Goal: Task Accomplishment & Management: Complete application form

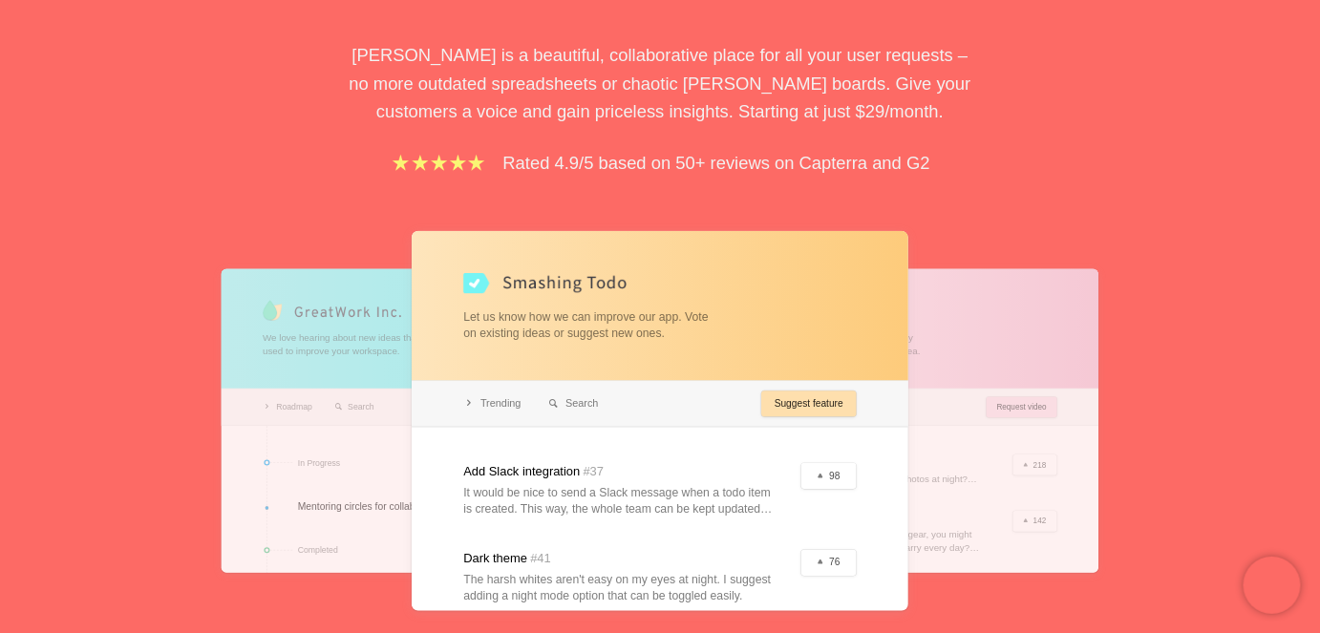
scroll to position [260, 0]
click at [837, 477] on div at bounding box center [660, 420] width 497 height 380
click at [362, 408] on div at bounding box center [420, 419] width 397 height 304
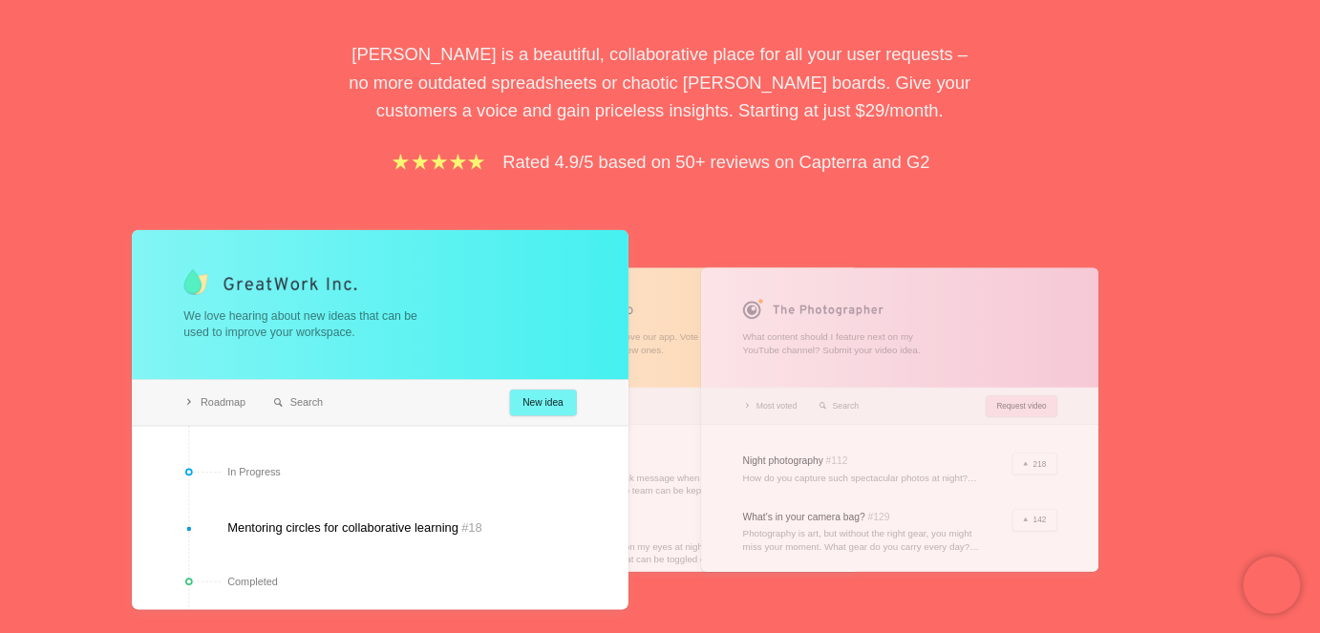
click at [1085, 426] on div at bounding box center [899, 419] width 397 height 304
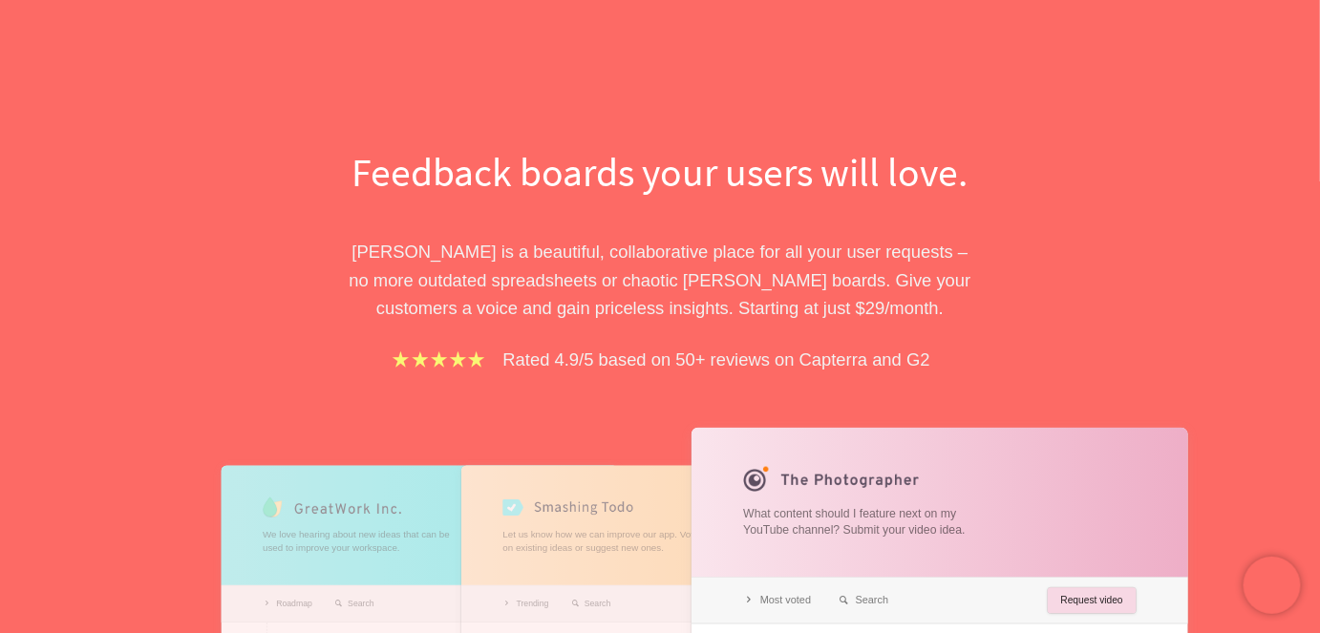
scroll to position [0, 0]
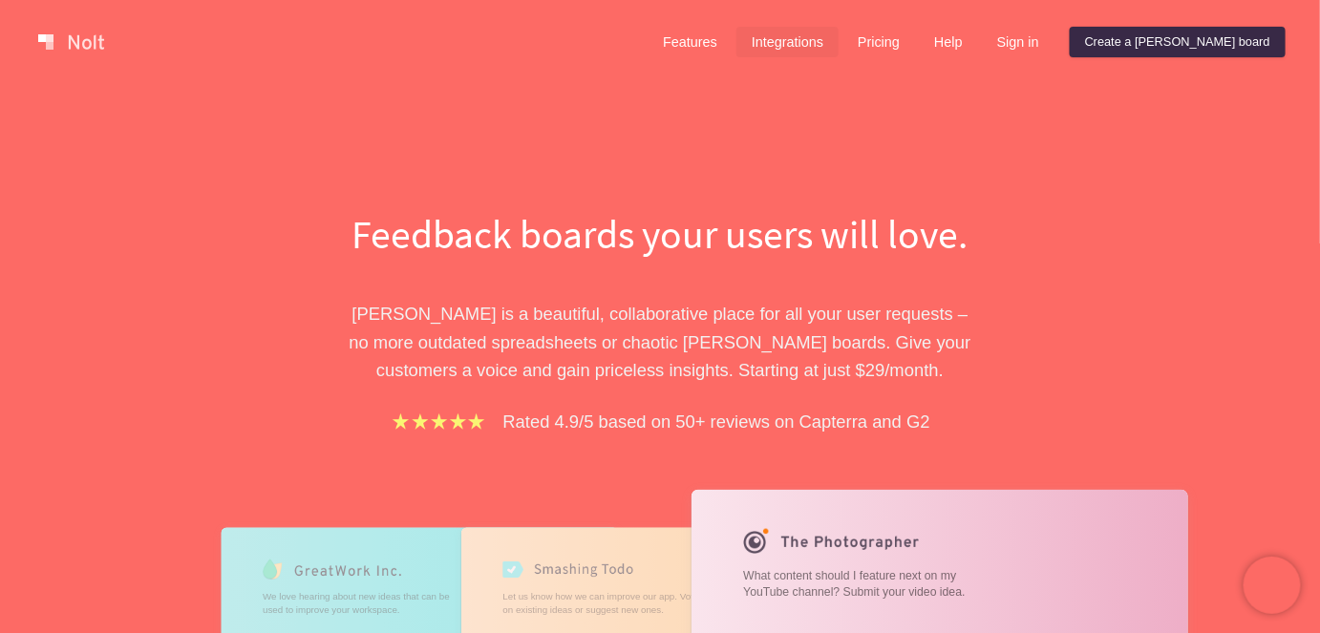
click at [838, 51] on link "Integrations" at bounding box center [787, 42] width 102 height 31
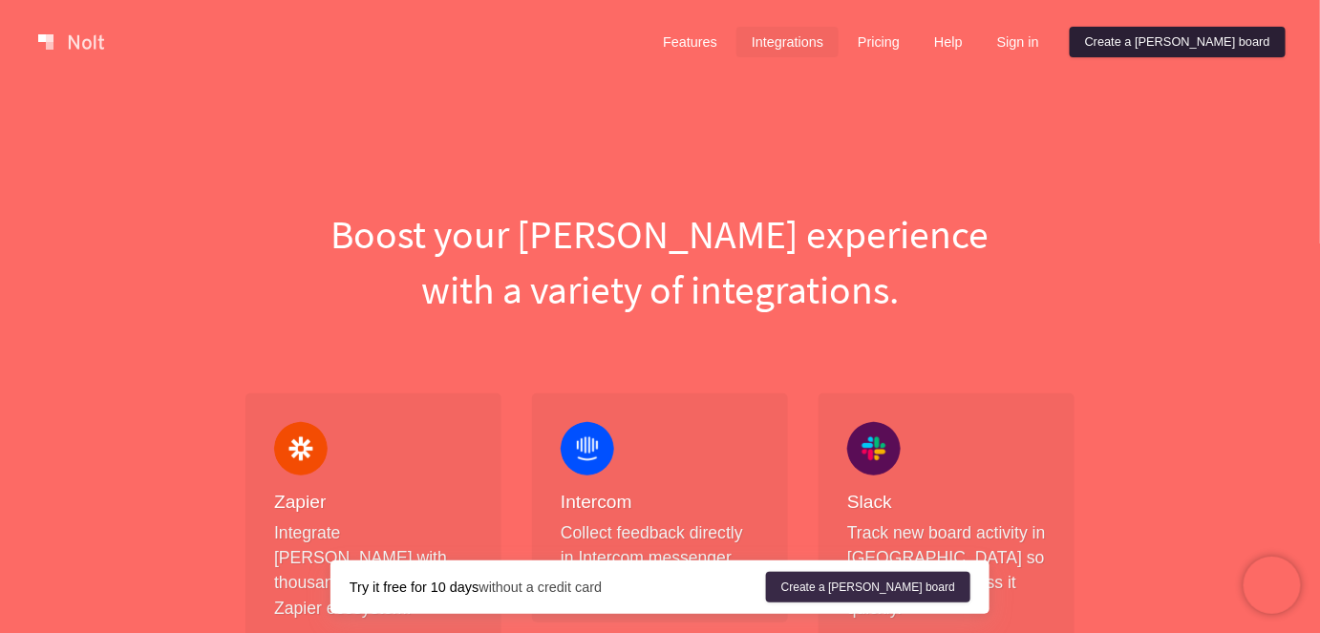
click at [1209, 53] on link "Create a [PERSON_NAME] board" at bounding box center [1178, 42] width 216 height 31
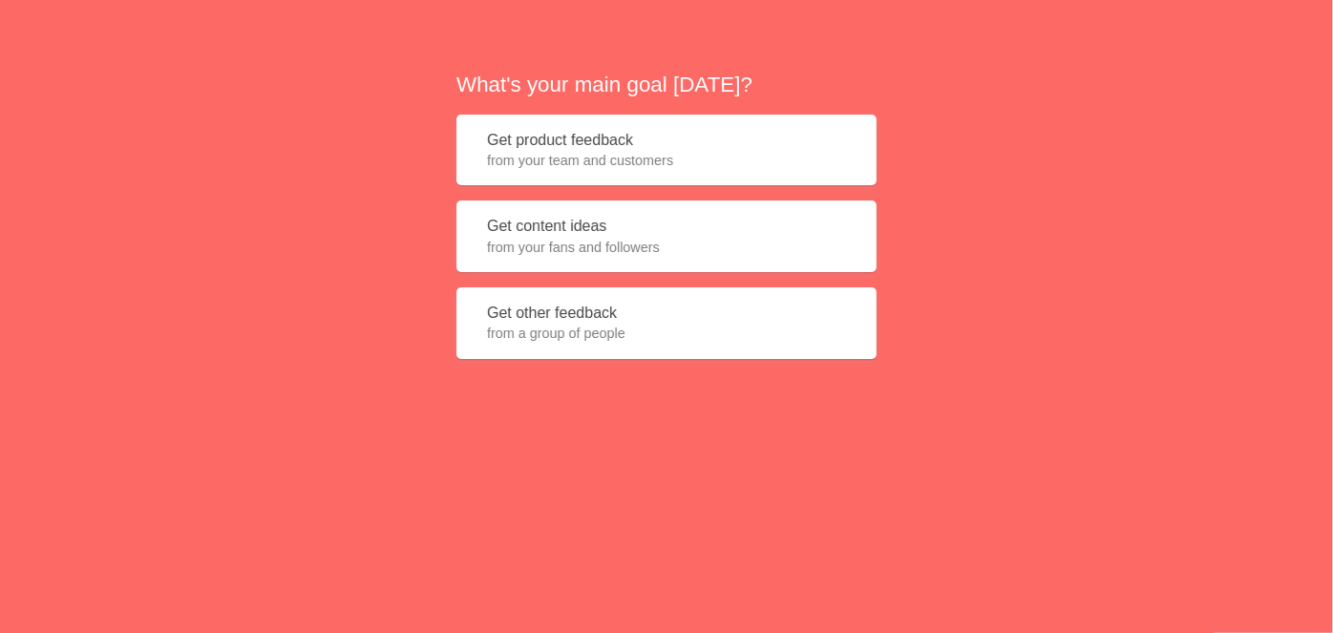
click at [634, 141] on button "Get product feedback from your team and customers" at bounding box center [666, 151] width 420 height 72
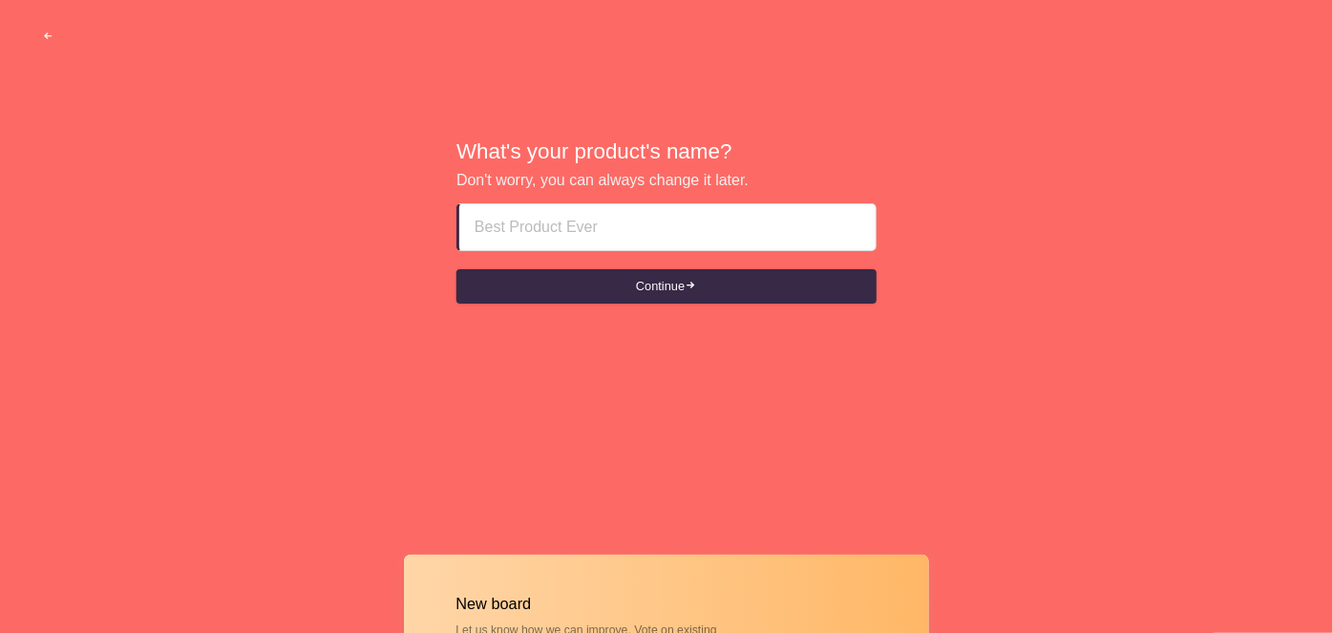
click at [600, 205] on input at bounding box center [668, 227] width 386 height 46
type input "Safari Portal"
click at [705, 460] on div at bounding box center [666, 483] width 1333 height 81
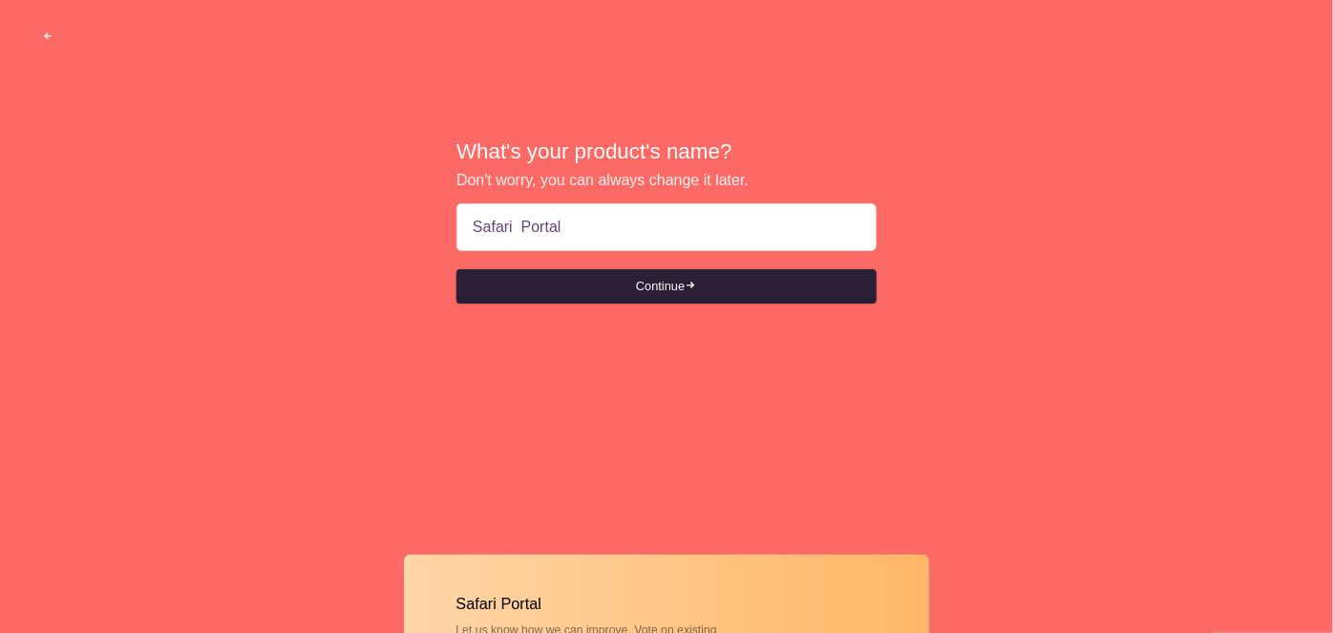
click at [662, 296] on button "Continue" at bounding box center [666, 286] width 420 height 34
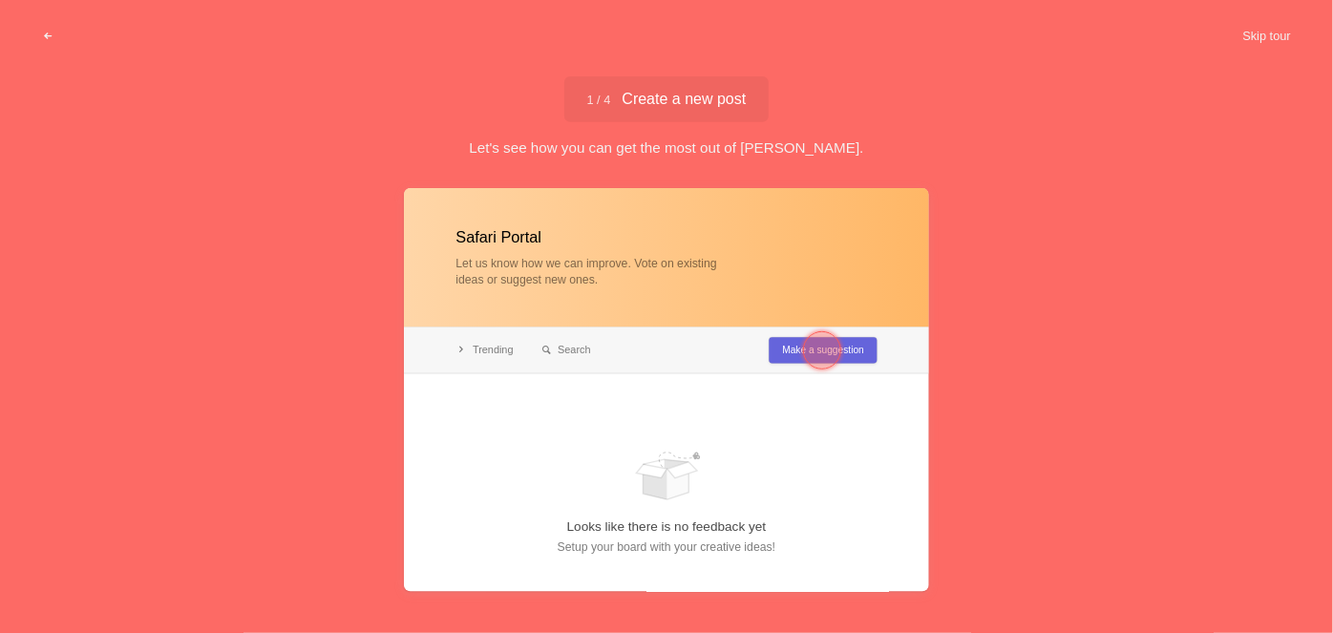
click at [818, 357] on div at bounding box center [822, 350] width 38 height 38
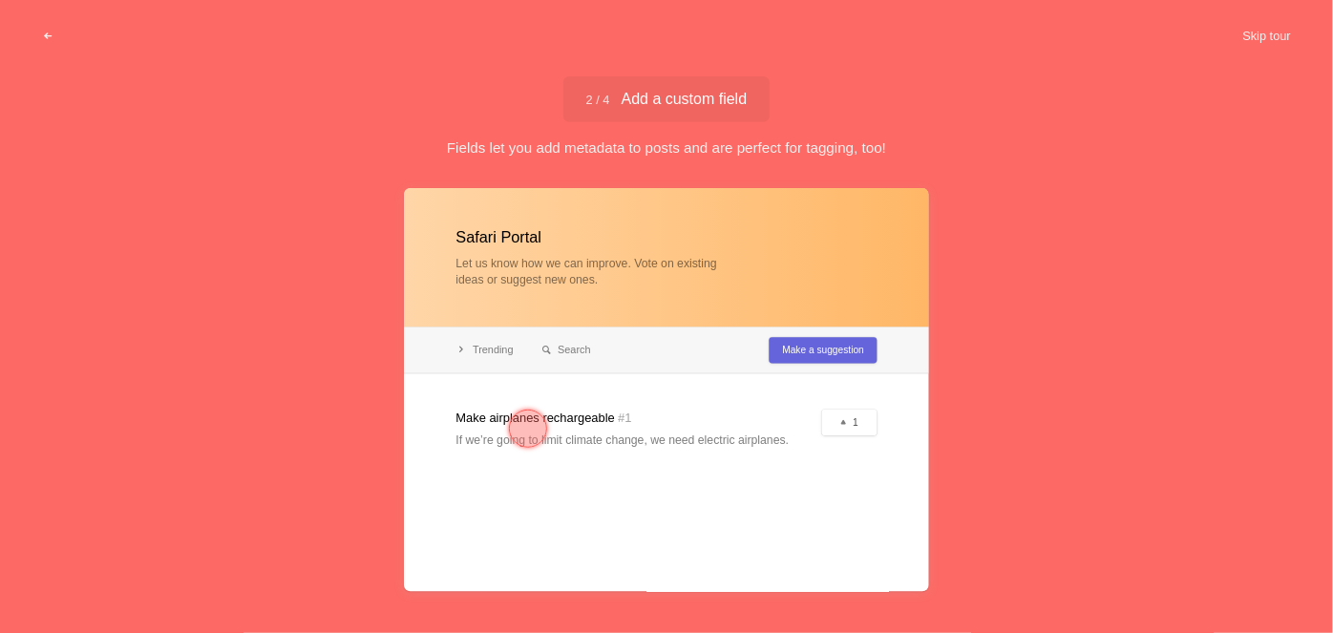
click at [549, 426] on div at bounding box center [528, 428] width 69 height 69
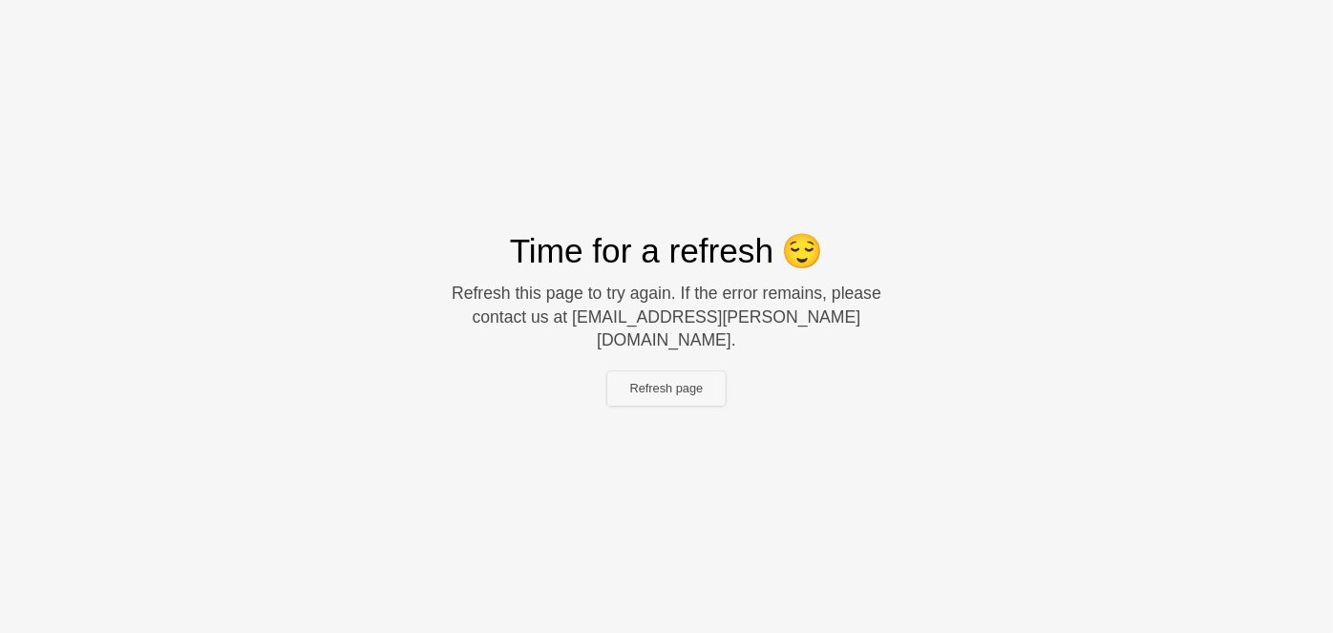
click at [704, 374] on button "Refresh page" at bounding box center [666, 388] width 119 height 34
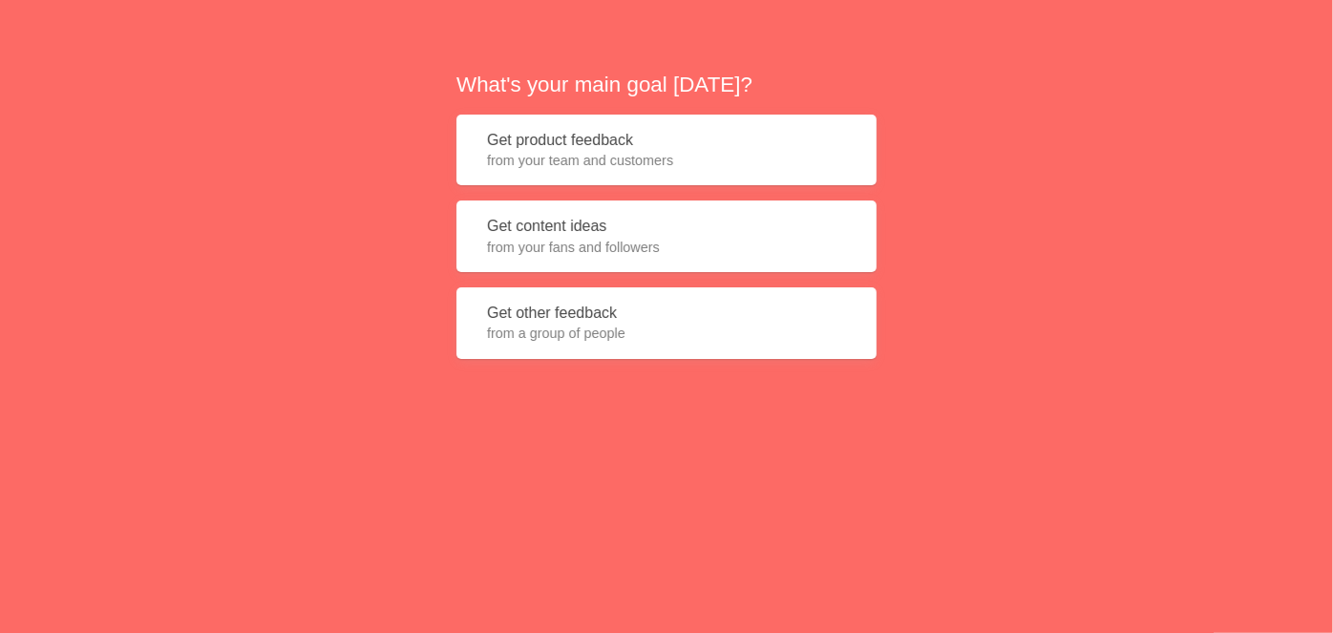
click at [662, 146] on button "Get product feedback from your team and customers" at bounding box center [666, 151] width 420 height 72
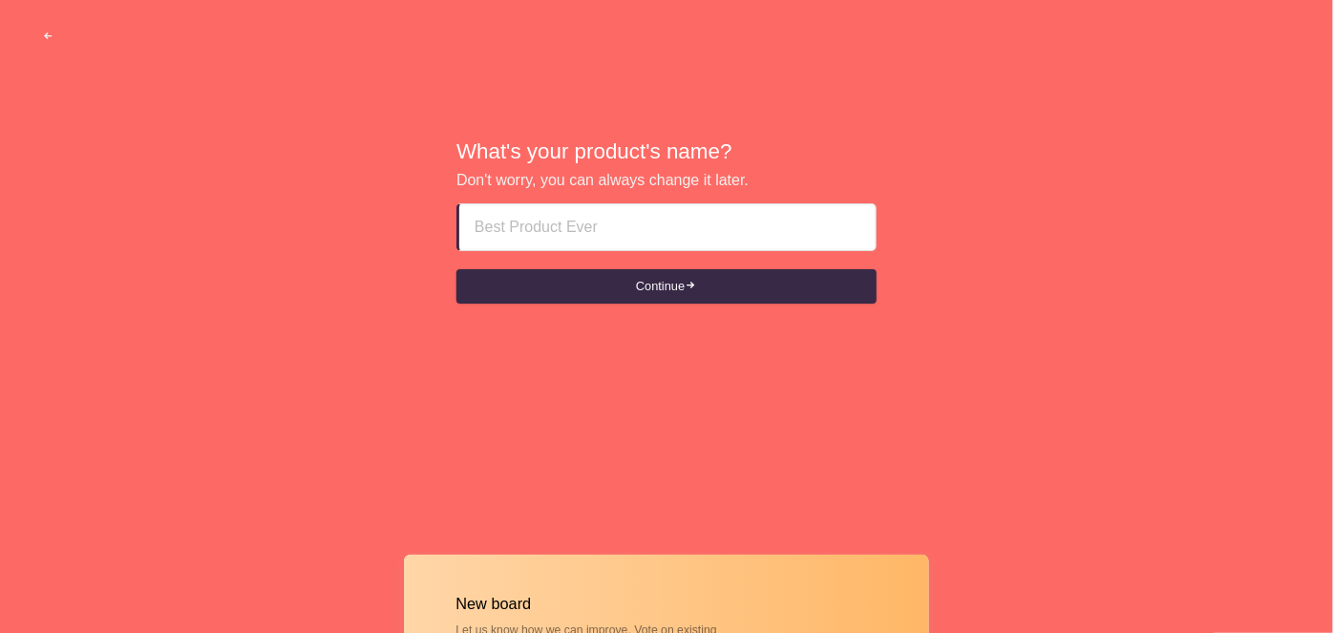
click at [621, 220] on input at bounding box center [668, 227] width 386 height 46
type input "Safari Portal"
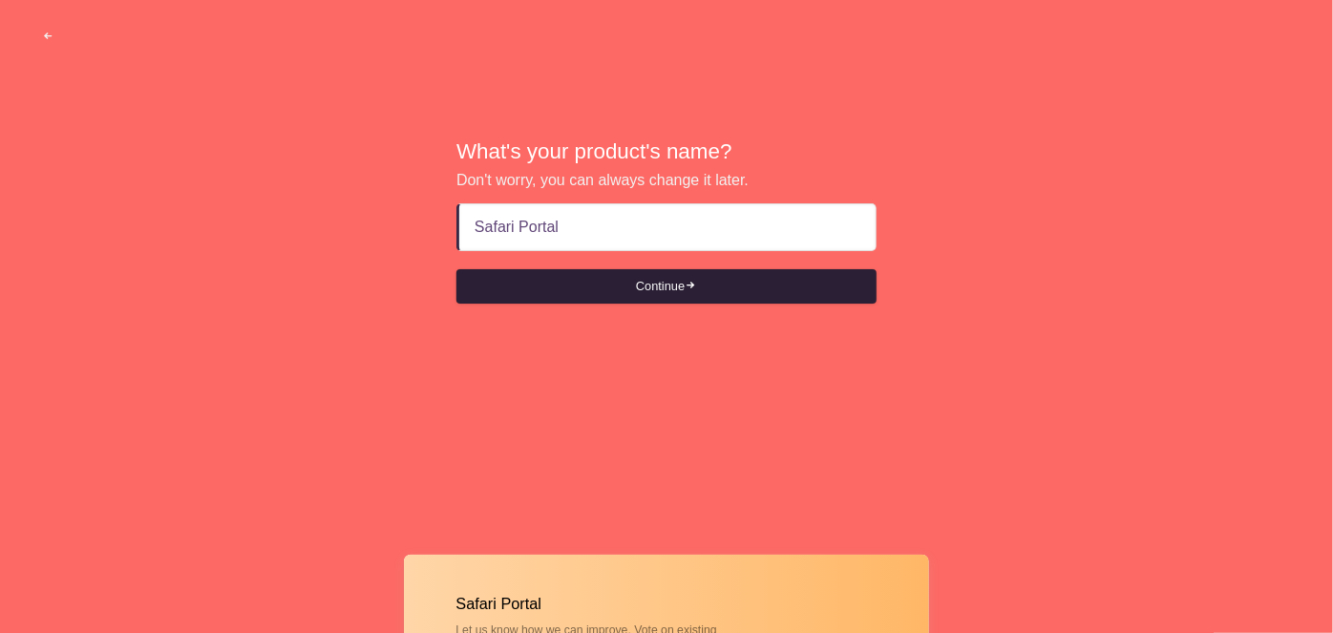
click at [593, 299] on button "Continue" at bounding box center [666, 286] width 420 height 34
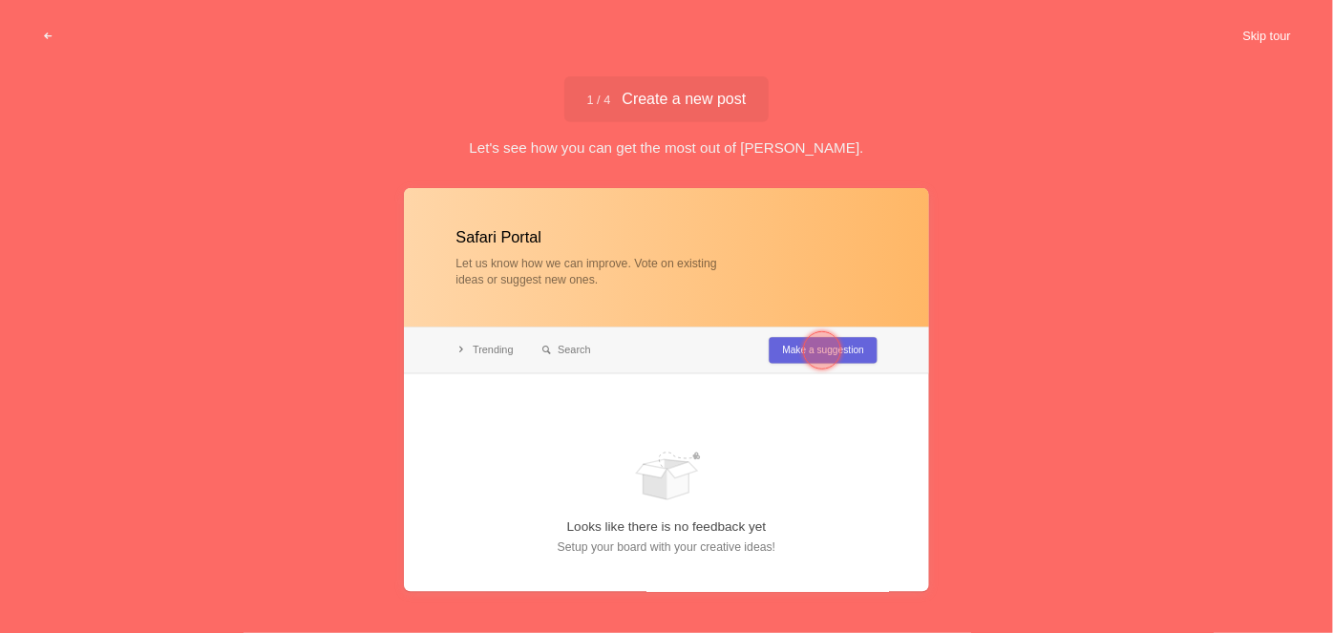
click at [1306, 46] on button "Skip tour" at bounding box center [1266, 36] width 95 height 34
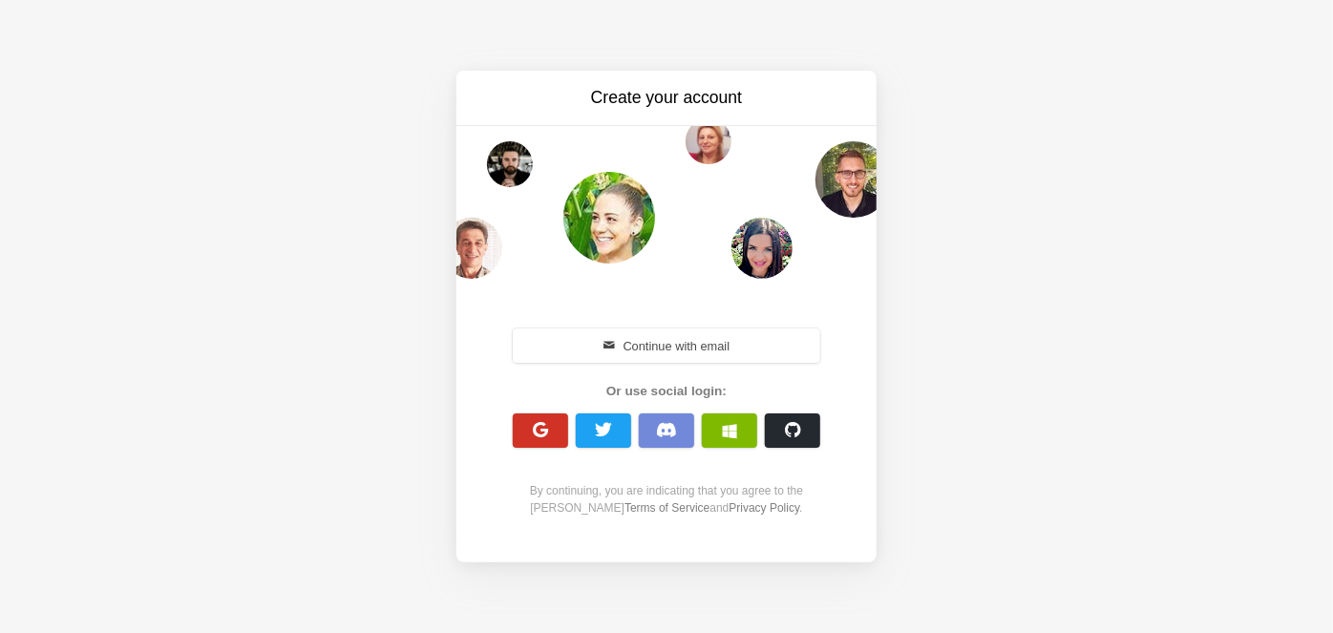
click at [553, 425] on button "button" at bounding box center [540, 430] width 55 height 34
